Goal: Check status: Check status

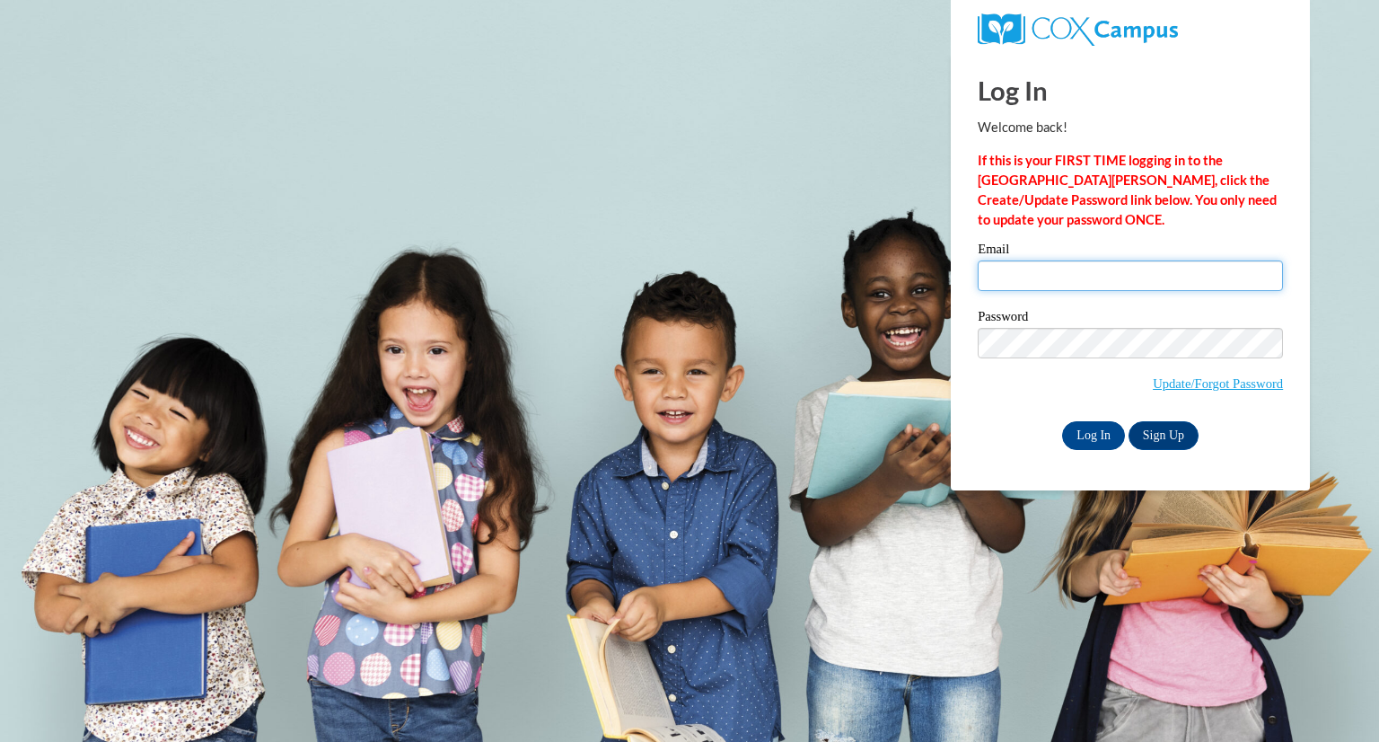
click at [1112, 288] on input "Email" at bounding box center [1130, 275] width 305 height 31
type input "kschiltz@greenfield.k12.wi.us"
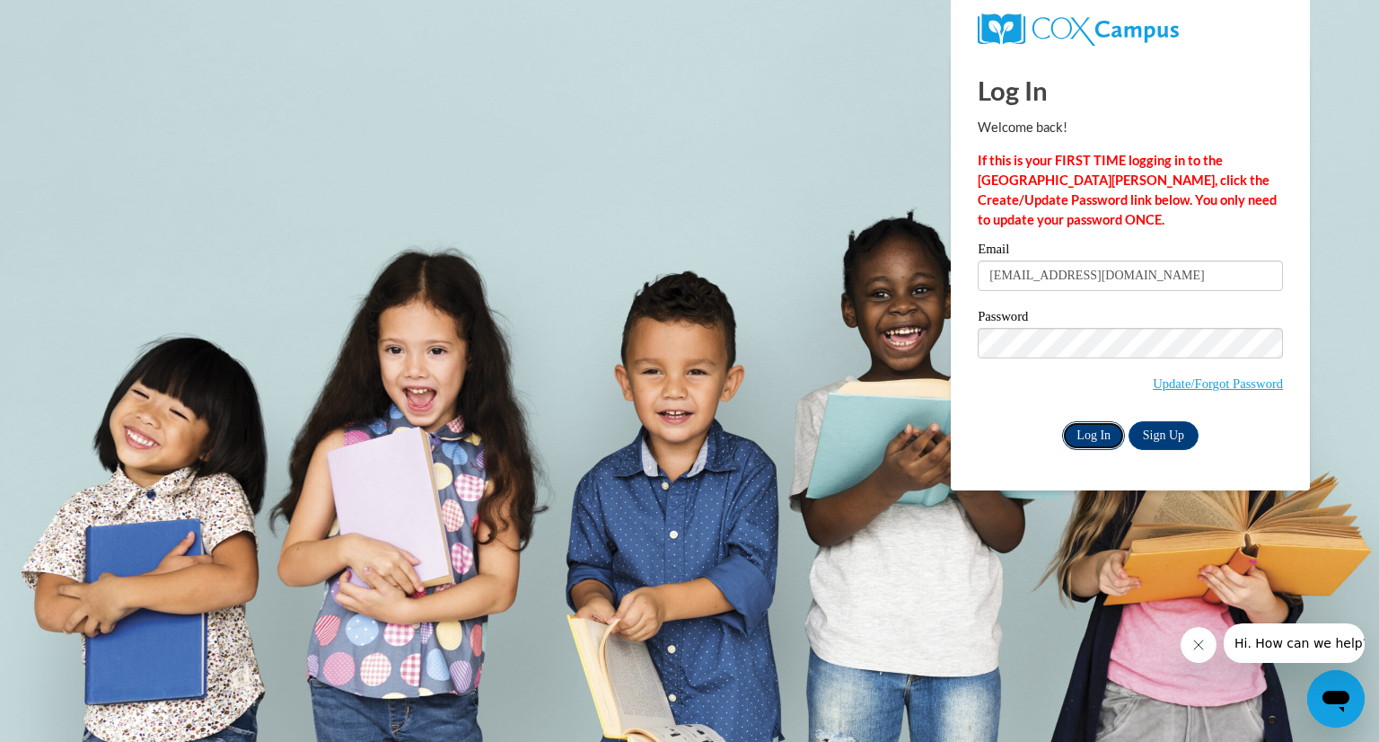
click at [1102, 434] on input "Log In" at bounding box center [1093, 435] width 63 height 29
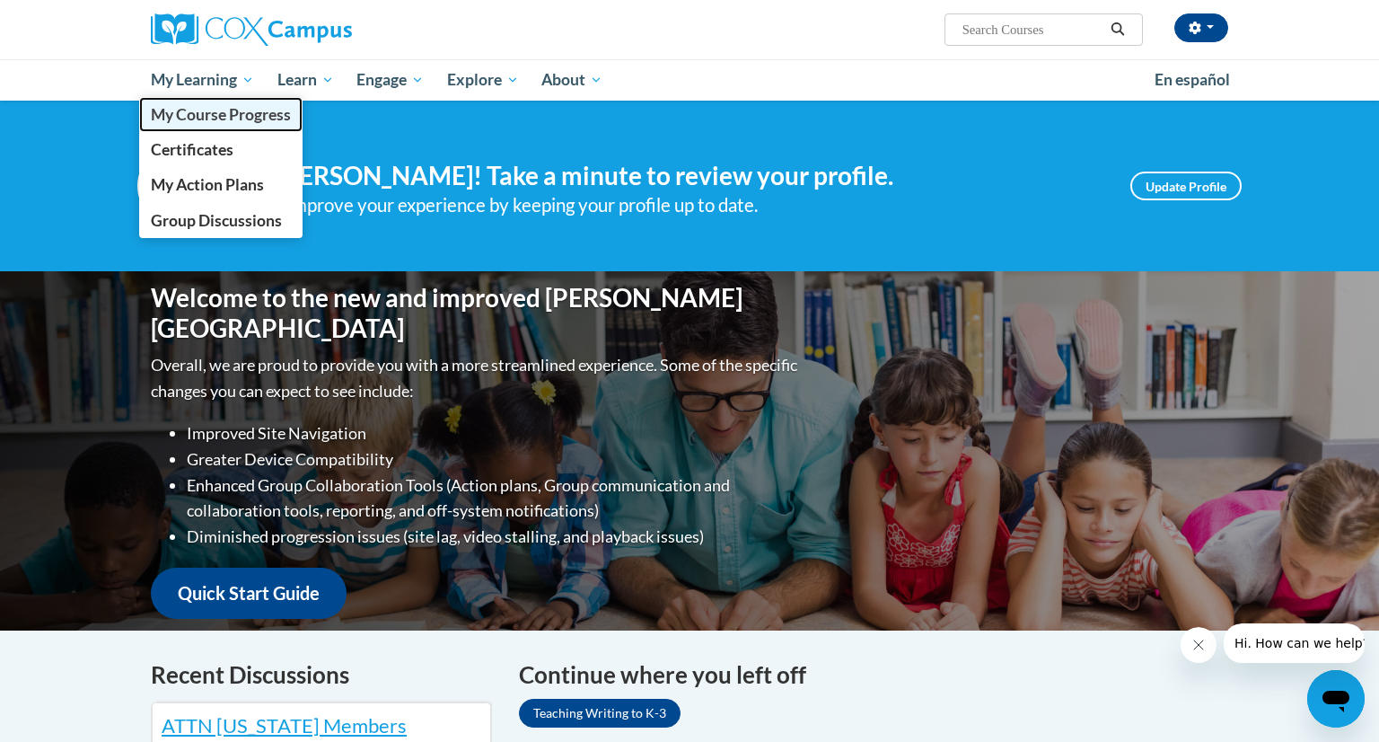
click at [238, 117] on span "My Course Progress" at bounding box center [221, 114] width 140 height 19
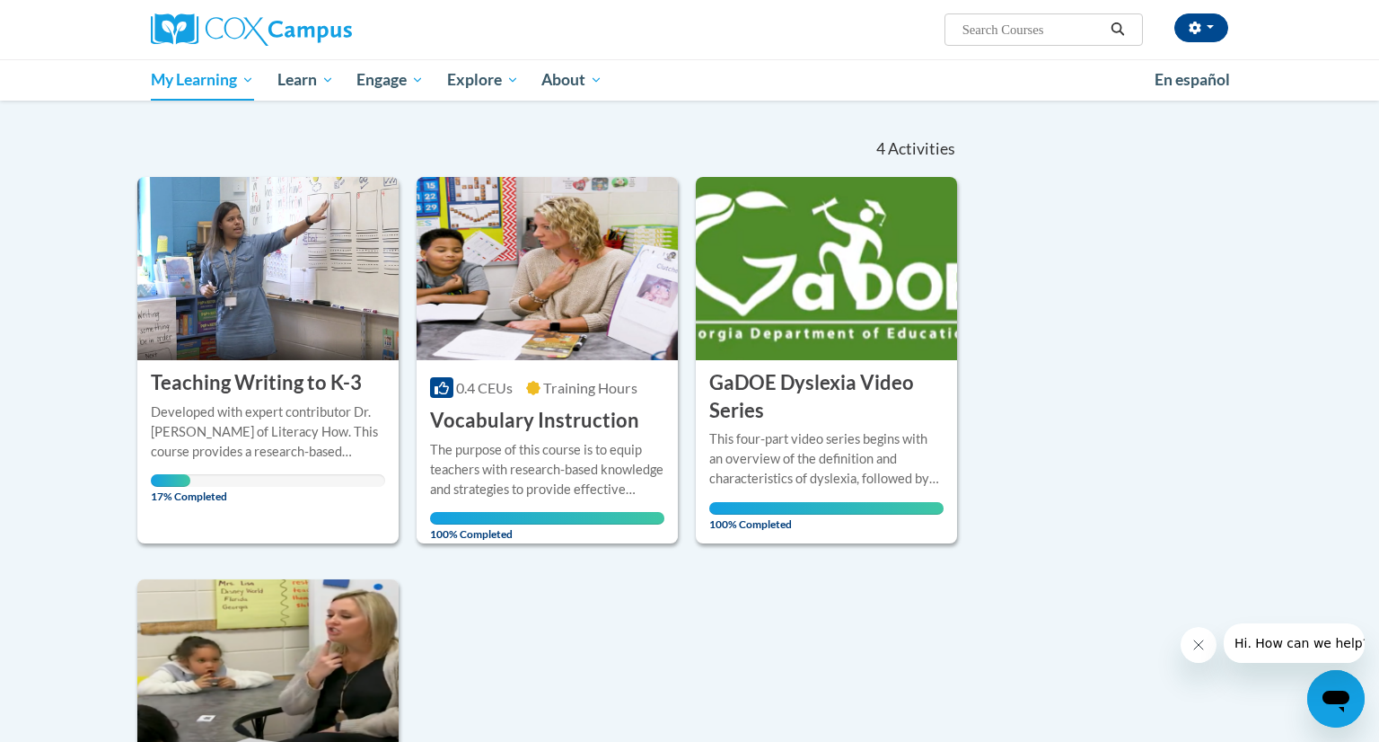
scroll to position [154, 0]
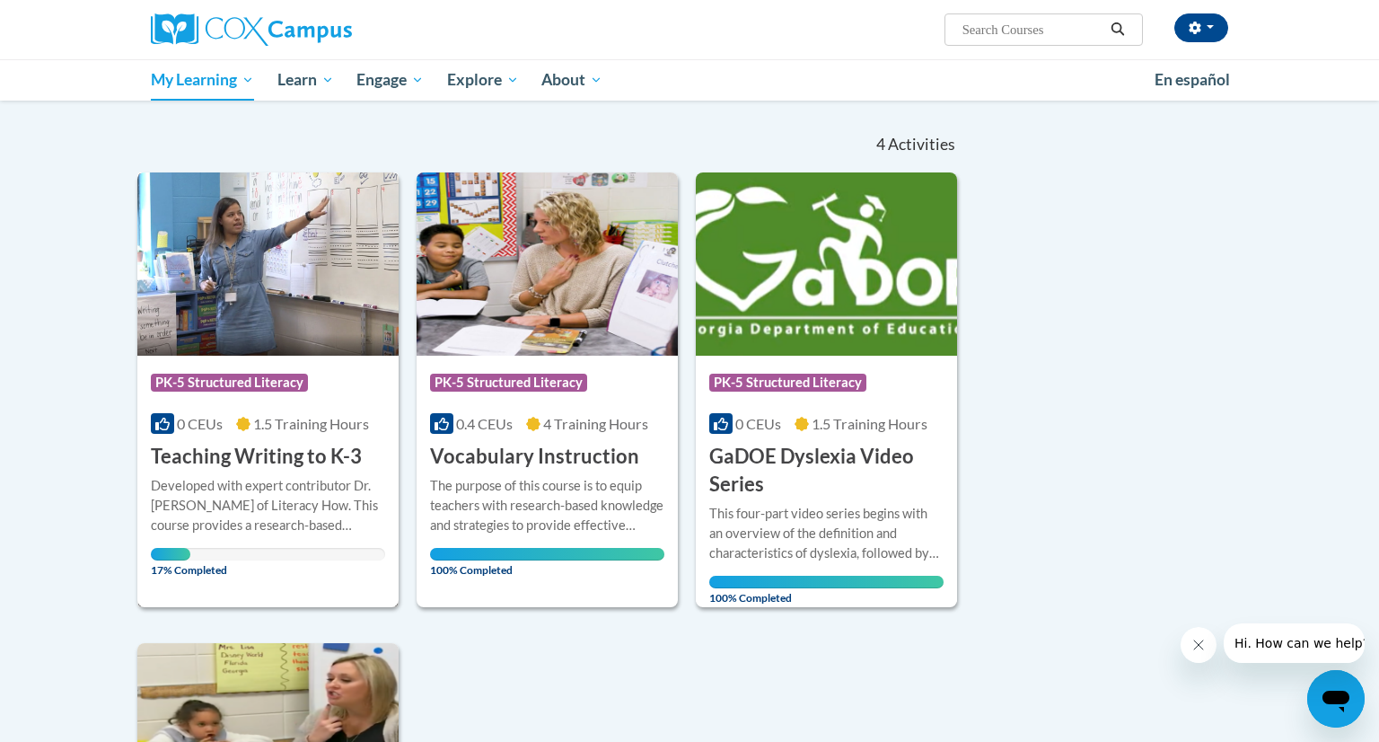
click at [290, 301] on img at bounding box center [267, 263] width 261 height 183
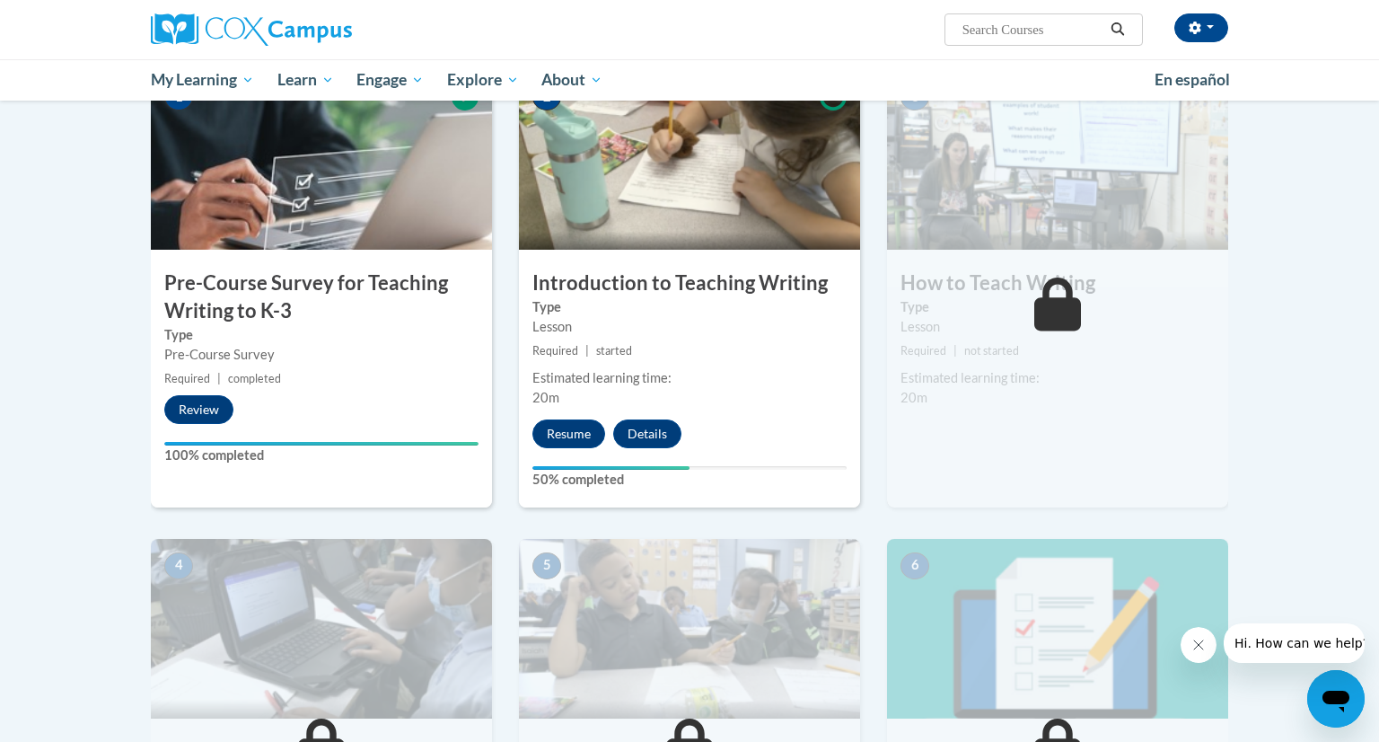
scroll to position [409, 0]
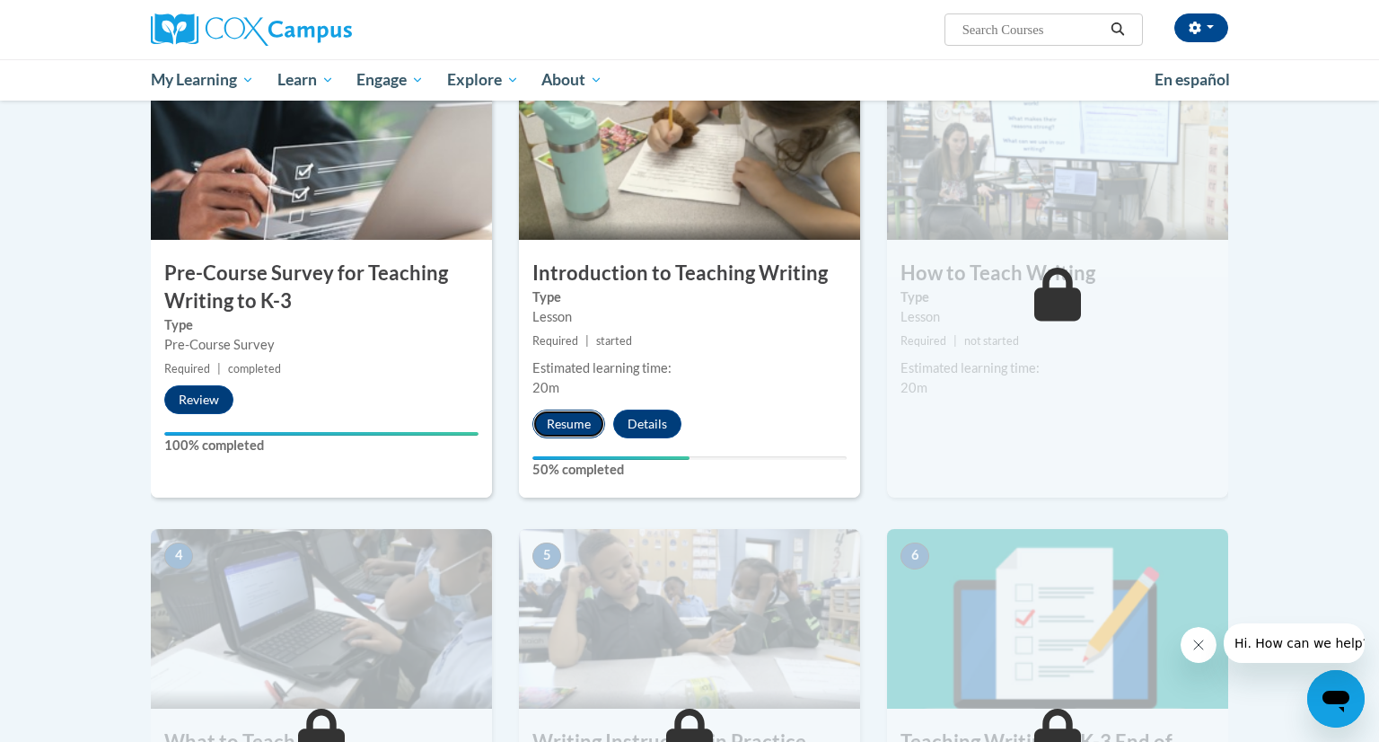
click at [580, 425] on button "Resume" at bounding box center [569, 423] width 73 height 29
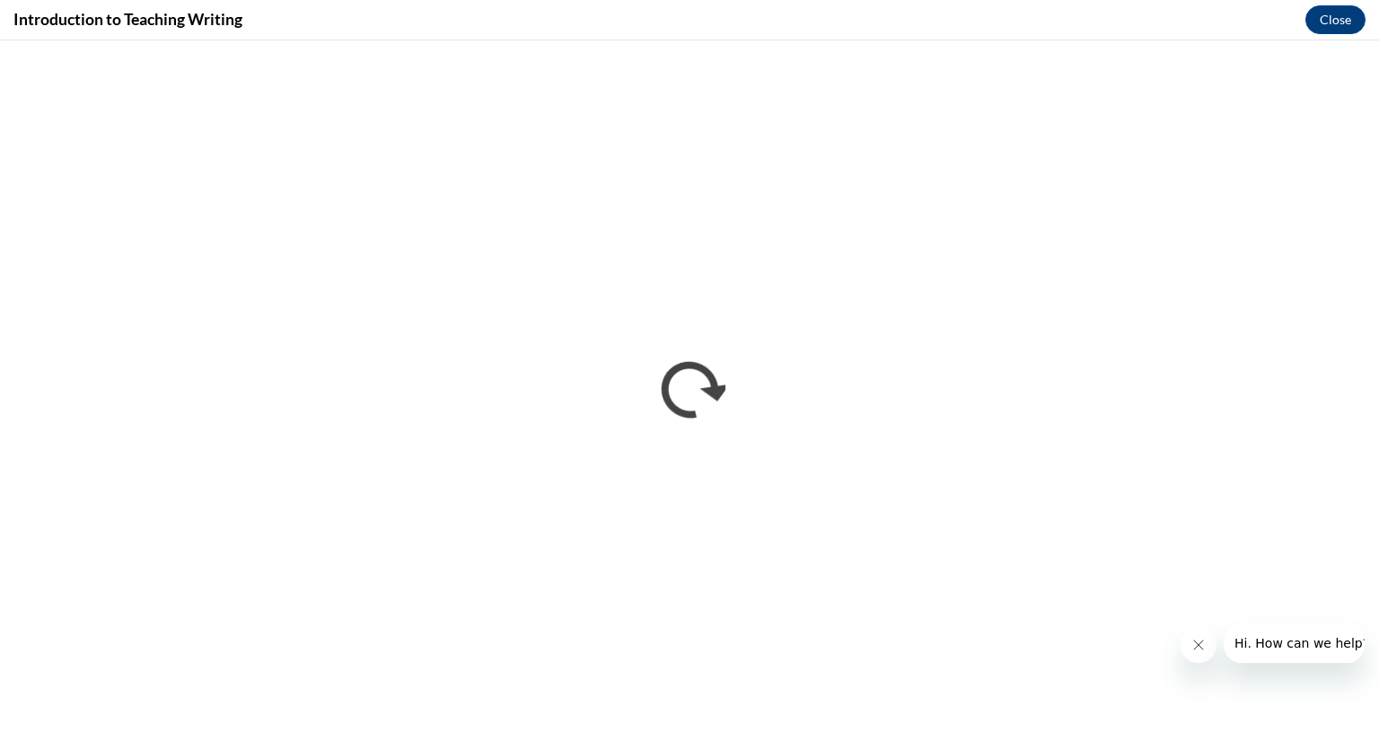
scroll to position [0, 0]
